Goal: Browse casually: Explore the website without a specific task or goal

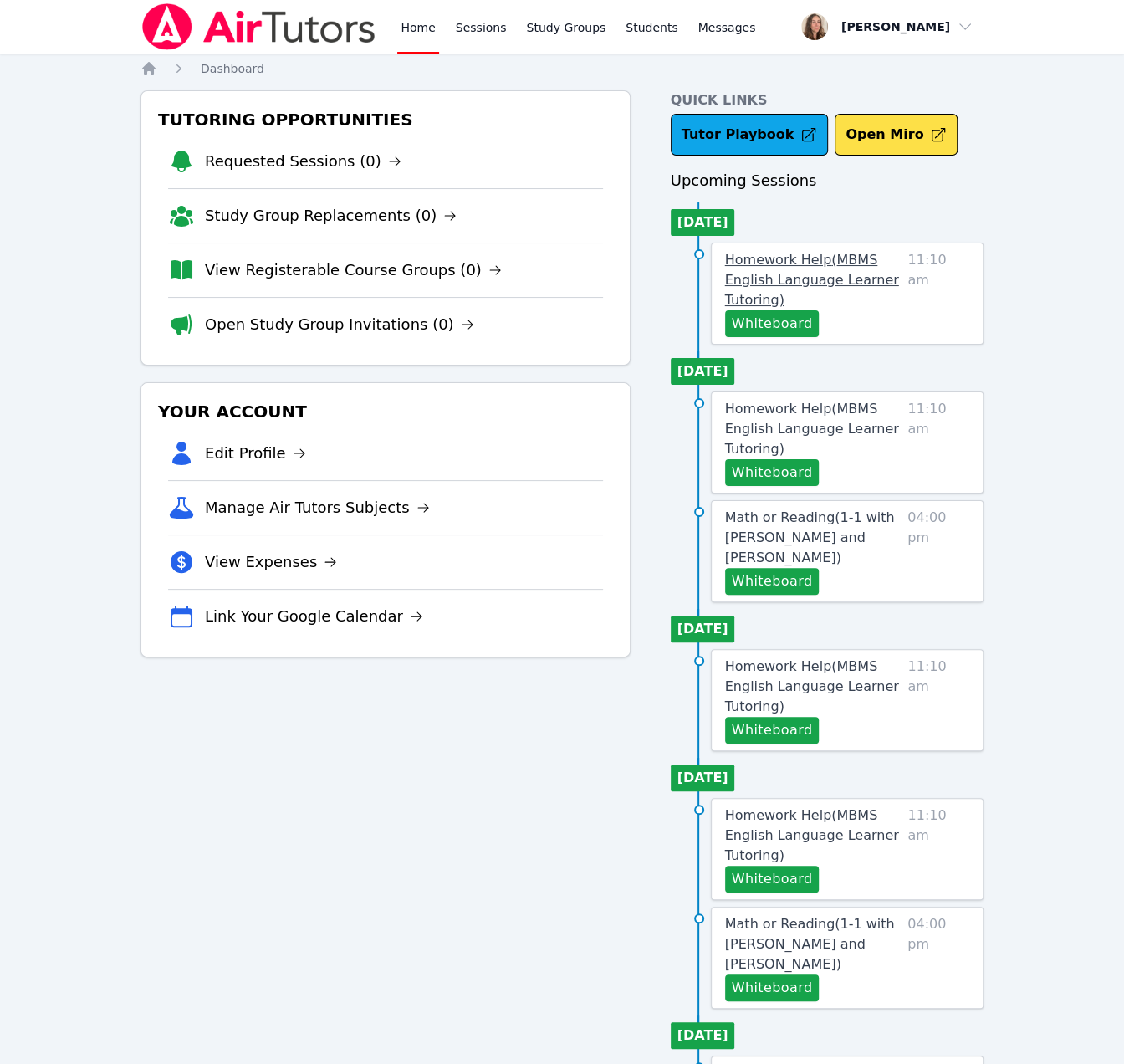
click at [807, 308] on span "Homework Help ( MBMS English Language Learner Tutoring )" at bounding box center [812, 279] width 174 height 56
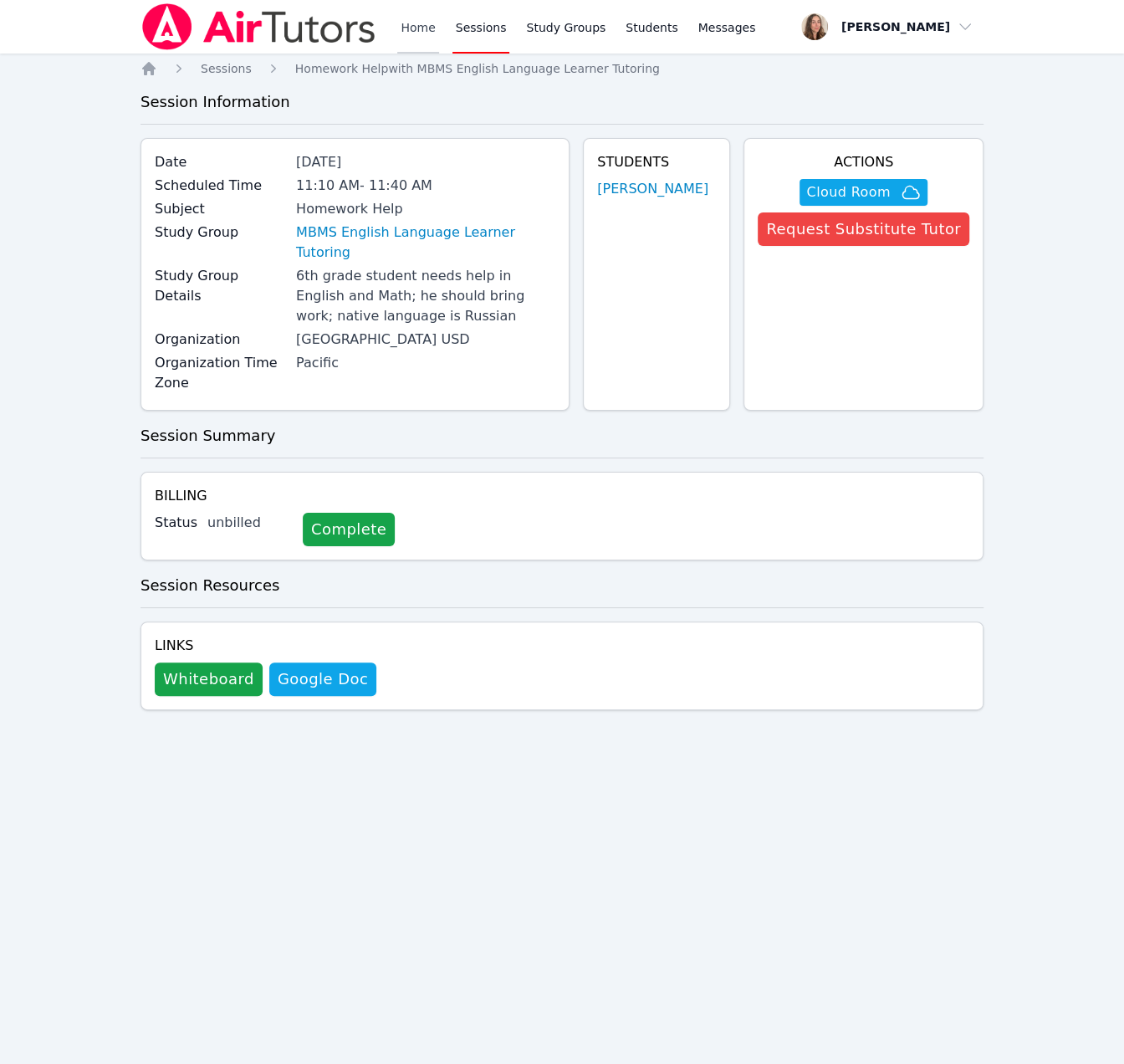
click at [438, 34] on link "Home" at bounding box center [417, 26] width 41 height 54
